Goal: Check status: Check status

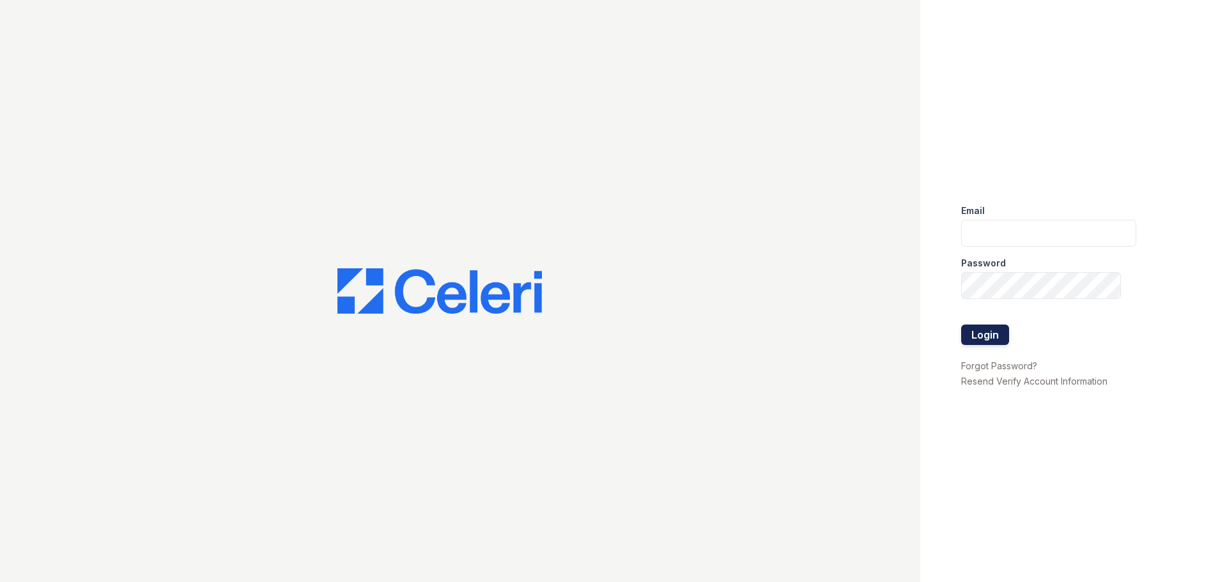
type input "[EMAIL_ADDRESS][DOMAIN_NAME]"
click at [971, 331] on button "Login" at bounding box center [985, 335] width 48 height 20
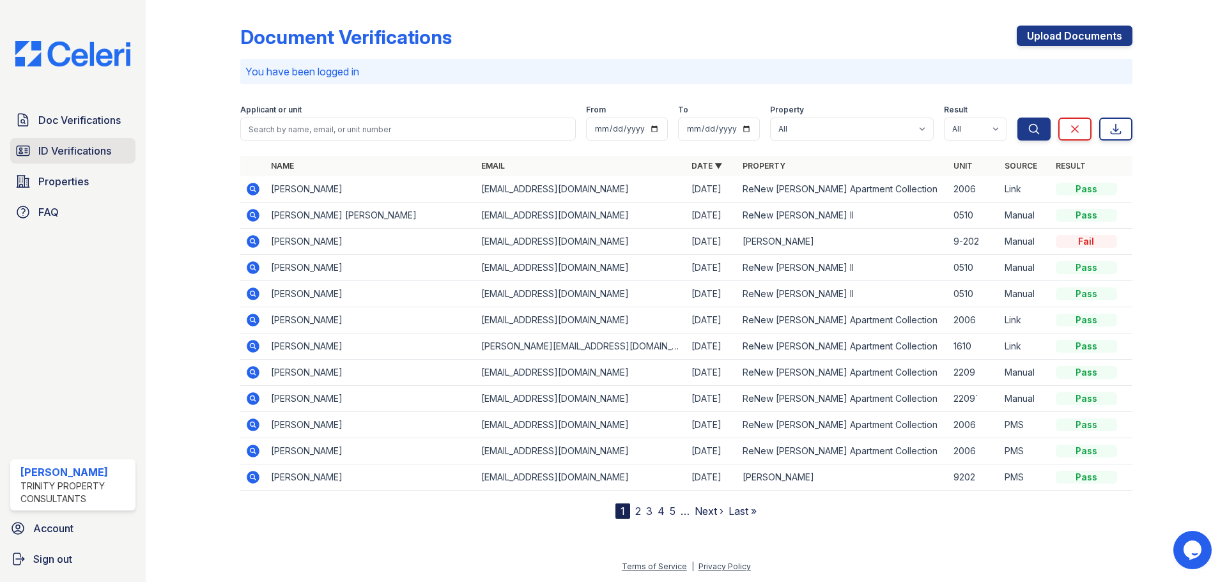
click at [111, 148] on span "ID Verifications" at bounding box center [74, 150] width 73 height 15
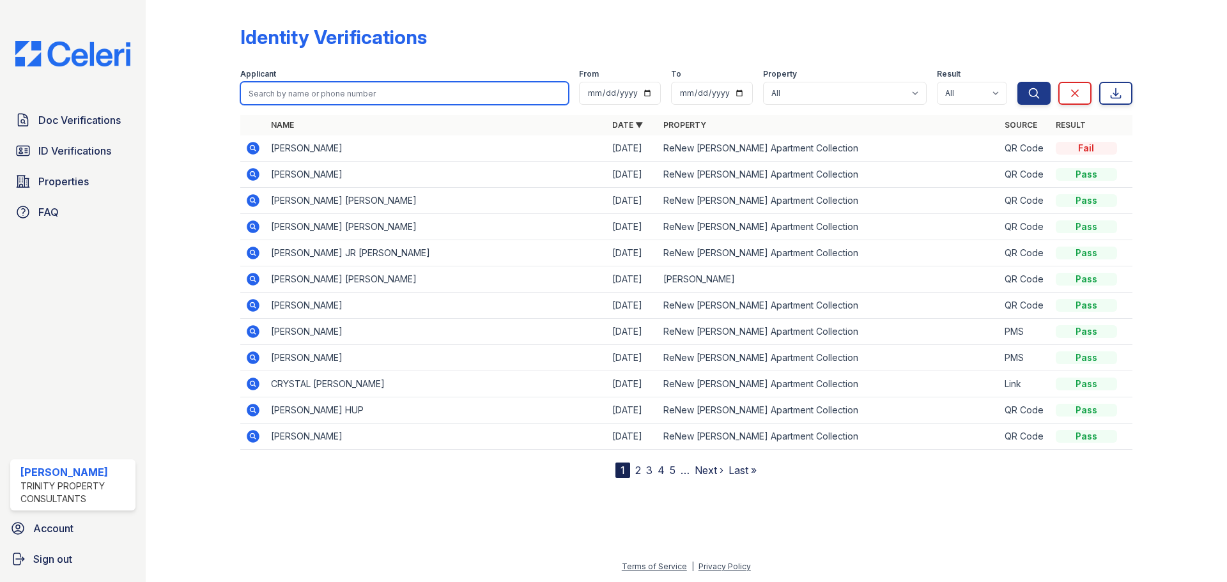
click at [350, 92] on input "search" at bounding box center [404, 93] width 328 height 23
type input "[PERSON_NAME]"
click at [1017, 82] on button "Search" at bounding box center [1033, 93] width 33 height 23
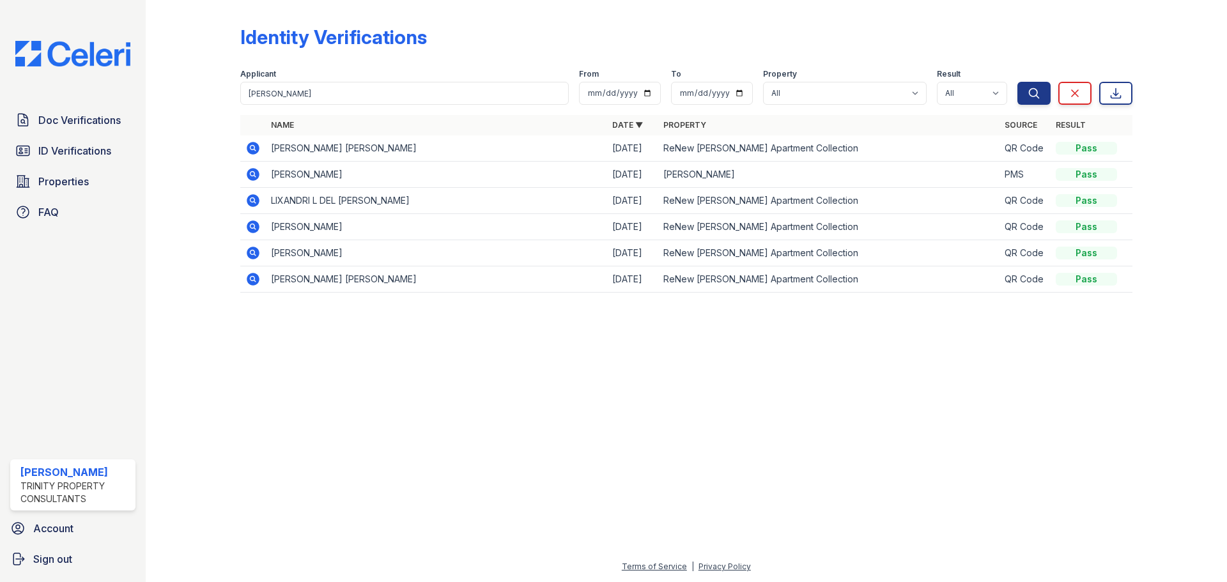
click at [252, 176] on icon at bounding box center [252, 174] width 15 height 15
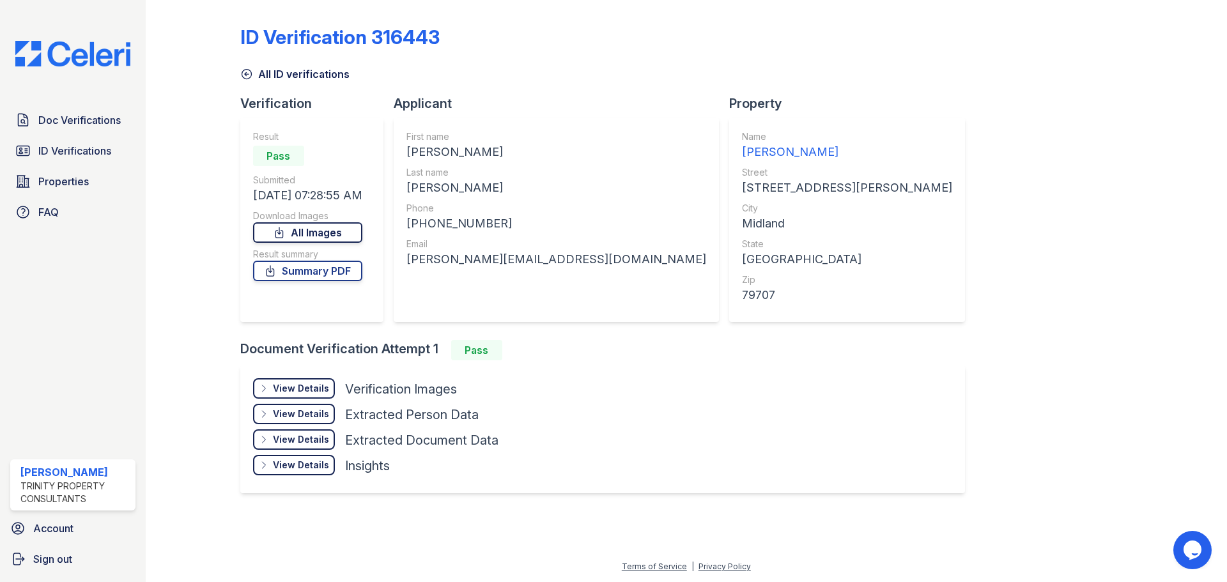
click at [334, 235] on link "All Images" at bounding box center [307, 232] width 109 height 20
click at [324, 233] on link "All Images" at bounding box center [307, 232] width 109 height 20
click at [337, 272] on link "Summary PDF" at bounding box center [307, 271] width 109 height 20
